Goal: Navigation & Orientation: Find specific page/section

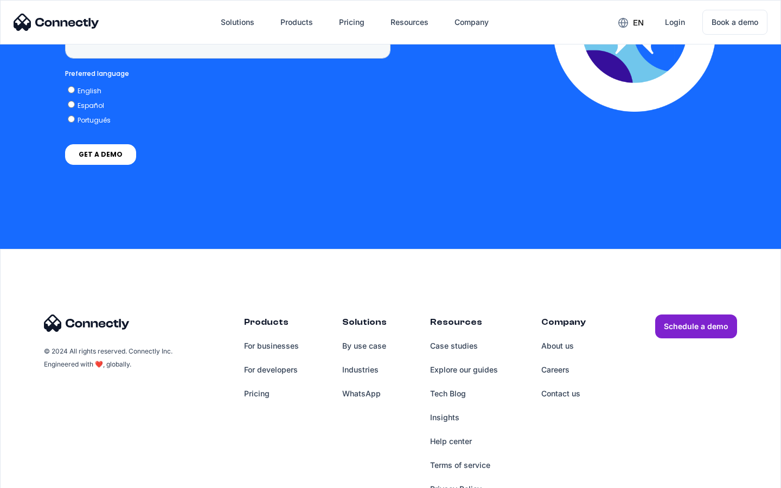
scroll to position [2761, 0]
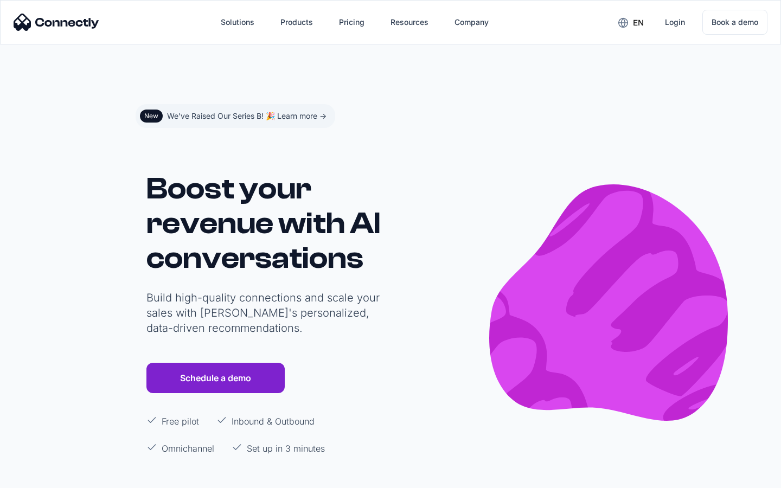
scroll to position [6493, 0]
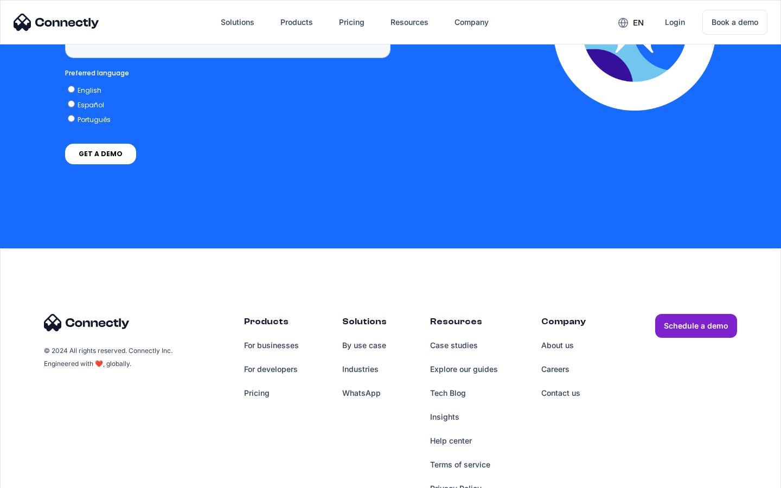
scroll to position [3162, 0]
